Goal: Navigation & Orientation: Understand site structure

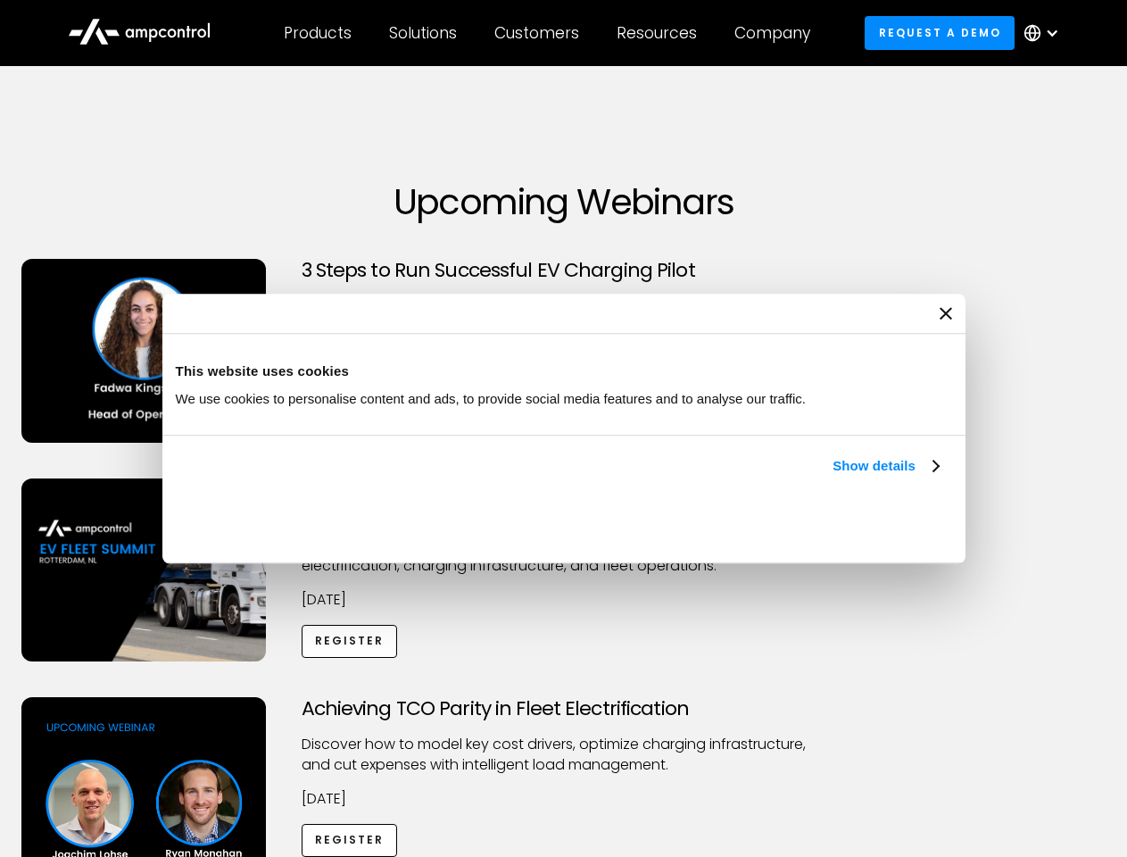
click at [833, 477] on link "Show details" at bounding box center [885, 465] width 105 height 21
click at [0, 0] on div "Necessary cookies help make a website usable by enabling basic functions like p…" at bounding box center [0, 0] width 0 height 0
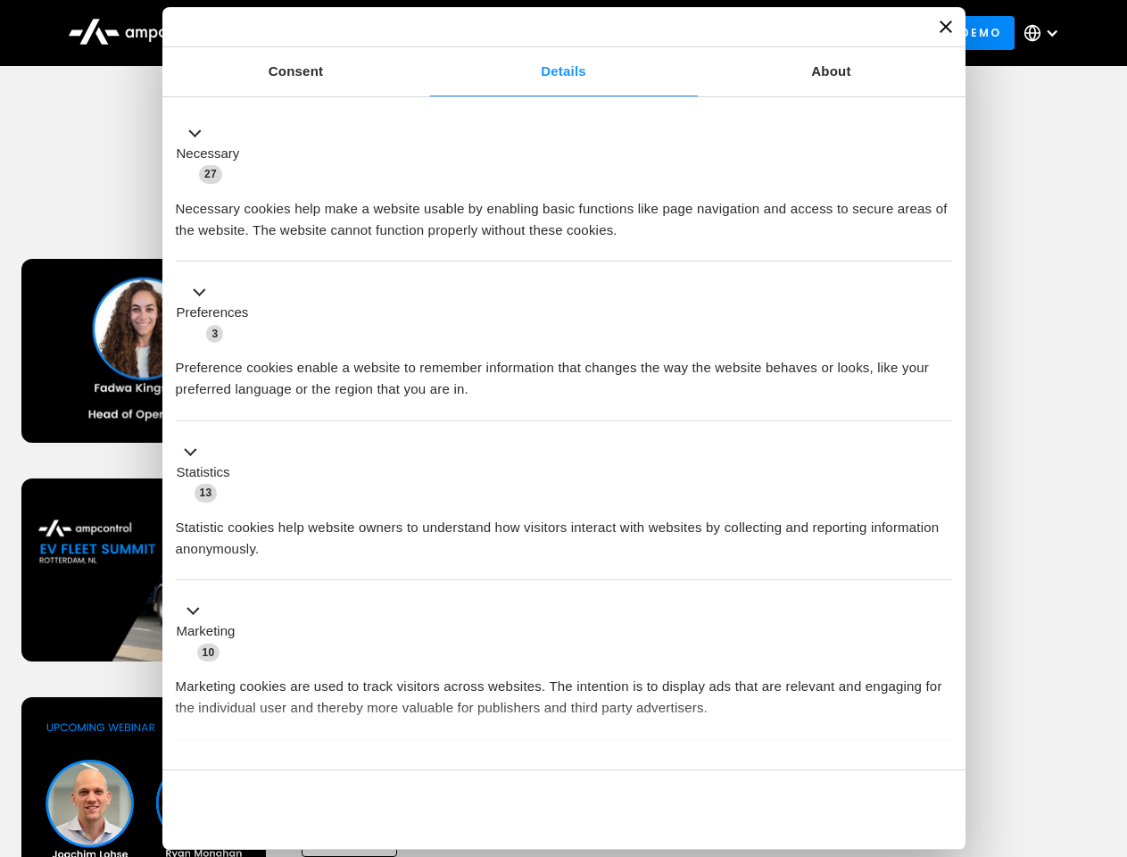
click at [1108, 719] on div "Achieving TCO Parity in Fleet Electrification Discover how to model key cost dr…" at bounding box center [564, 837] width 1121 height 280
click at [549, 33] on div "Customers" at bounding box center [536, 33] width 85 height 20
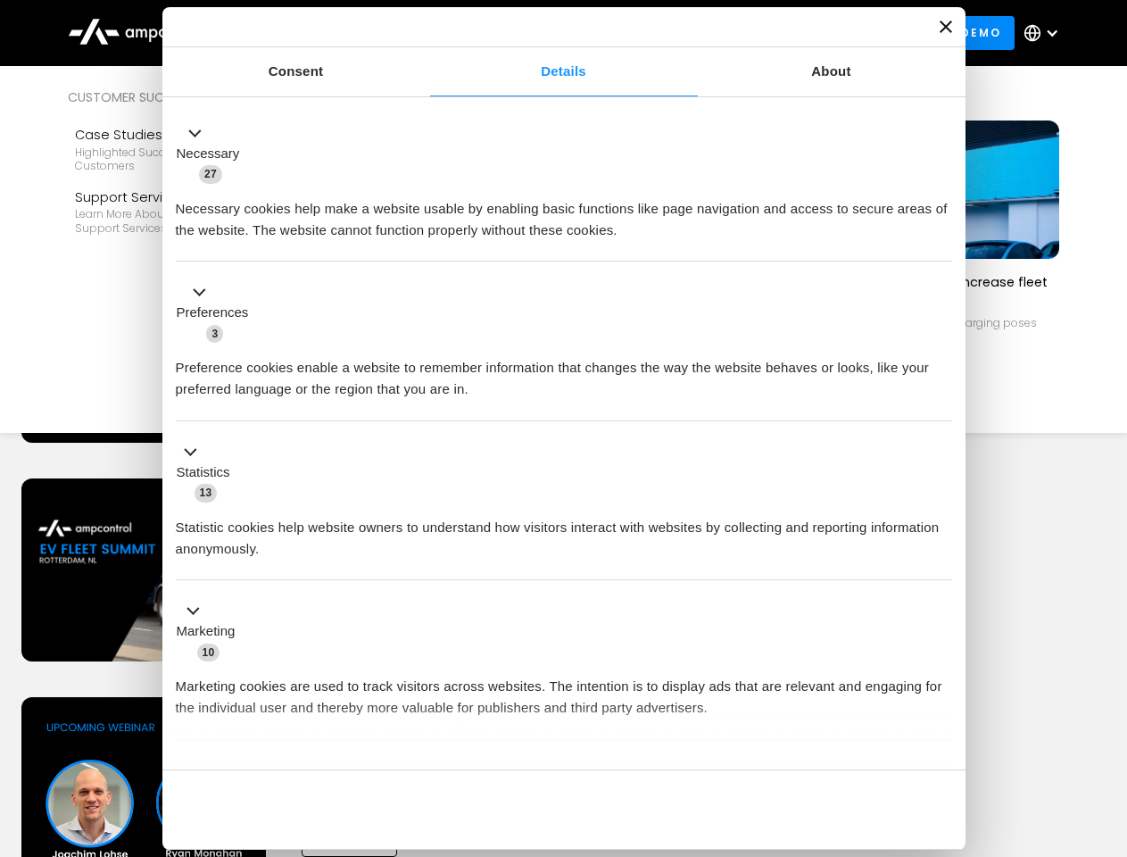
click at [317, 33] on div "Products" at bounding box center [318, 33] width 68 height 20
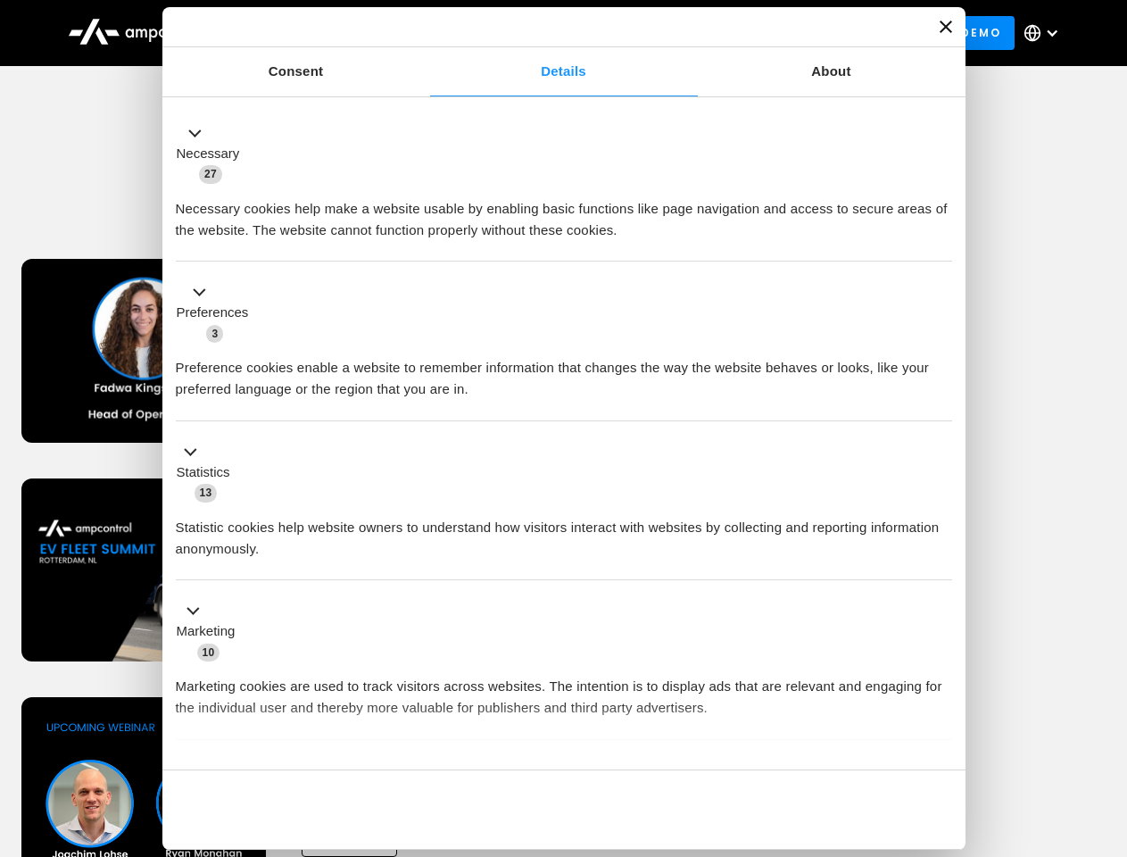
click at [424, 33] on div "Solutions" at bounding box center [423, 33] width 68 height 20
click at [540, 33] on div "Customers" at bounding box center [536, 33] width 85 height 20
click at [660, 33] on div "Resources" at bounding box center [657, 33] width 80 height 20
click at [778, 33] on div "Company" at bounding box center [773, 33] width 76 height 20
click at [1046, 33] on div at bounding box center [1052, 33] width 14 height 14
